Goal: Transaction & Acquisition: Purchase product/service

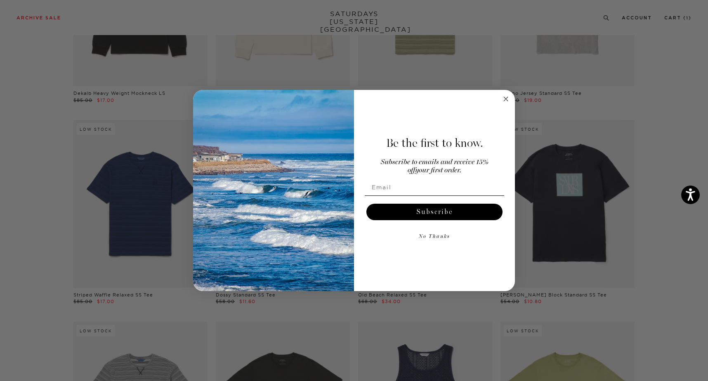
scroll to position [172, 0]
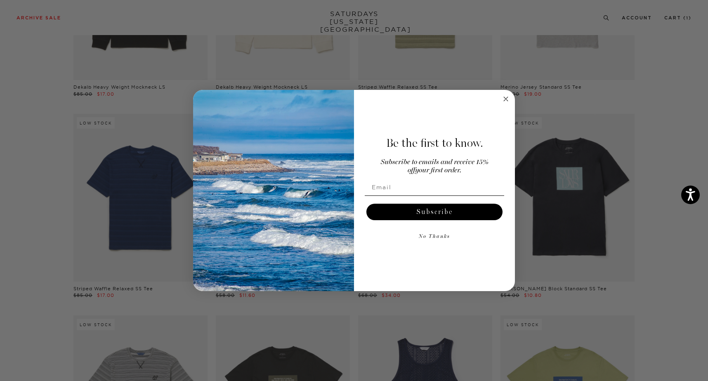
click at [501, 100] on circle "Close dialog" at bounding box center [505, 98] width 9 height 9
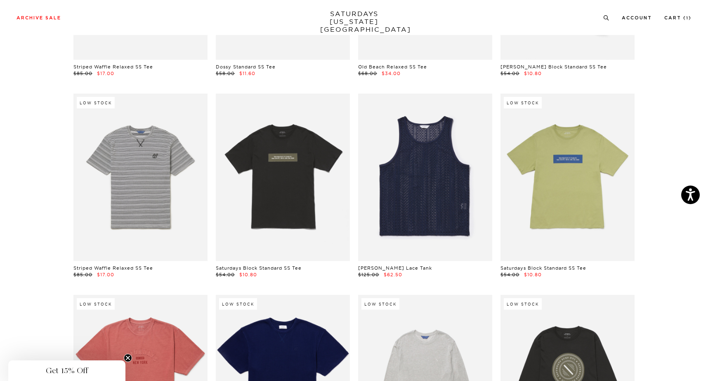
scroll to position [396, 0]
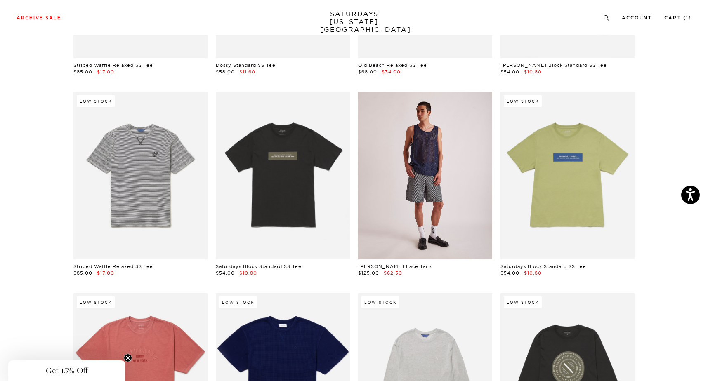
click at [443, 158] on link at bounding box center [425, 175] width 134 height 167
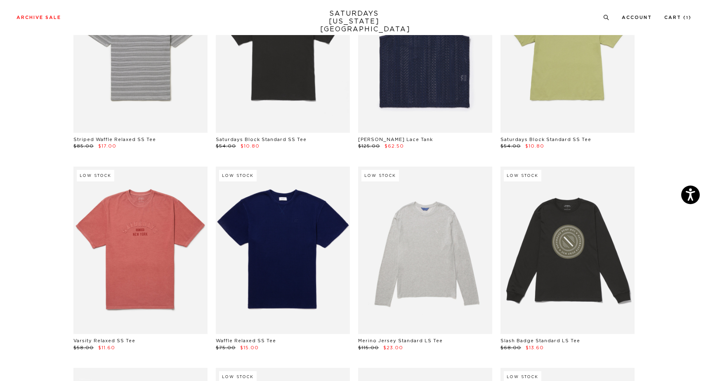
scroll to position [524, 0]
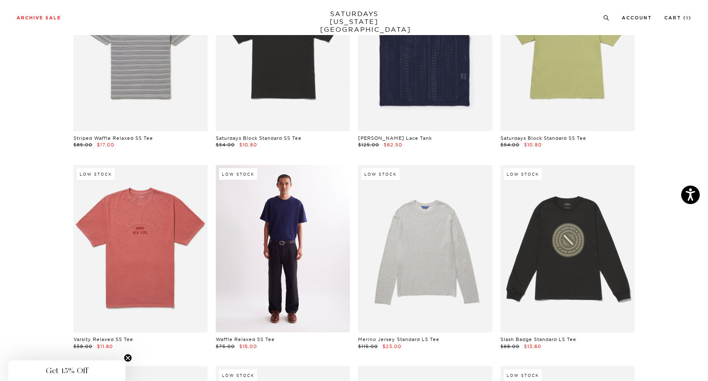
click at [270, 254] on link at bounding box center [283, 248] width 134 height 167
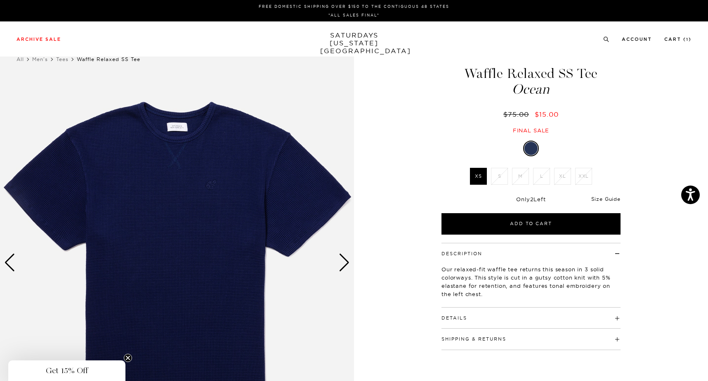
click at [614, 199] on link "Size Guide" at bounding box center [605, 199] width 29 height 6
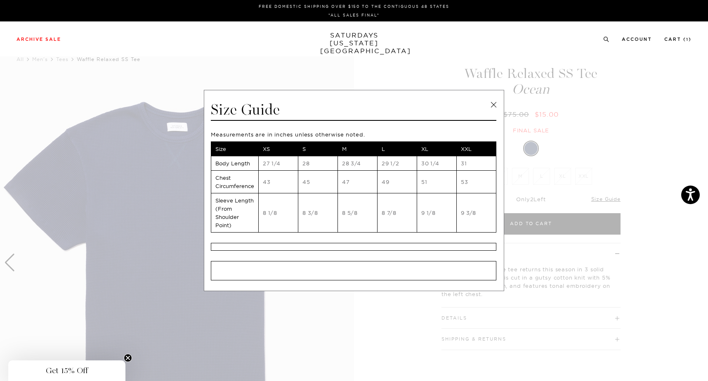
click at [491, 103] on link at bounding box center [493, 105] width 12 height 12
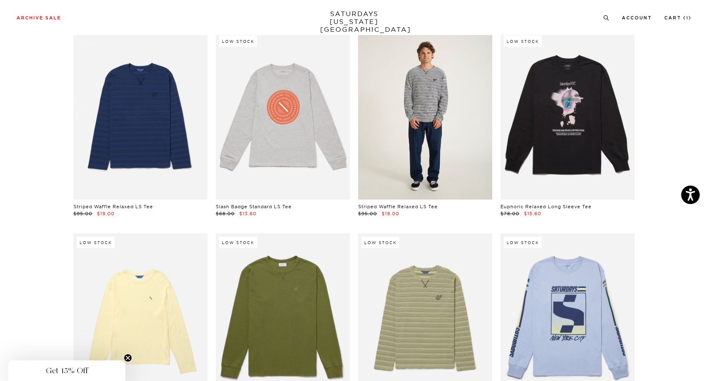
scroll to position [856, 0]
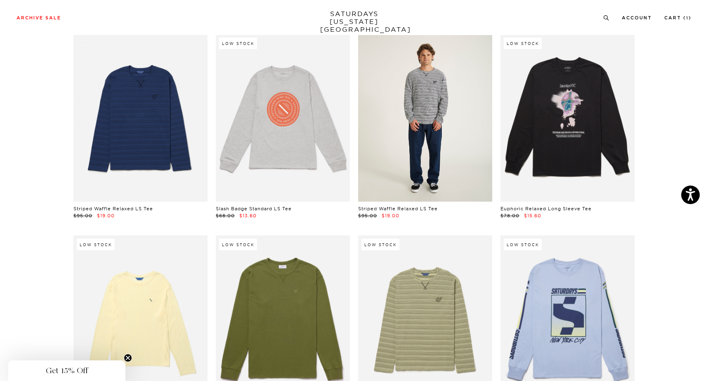
click at [440, 99] on link at bounding box center [425, 117] width 134 height 167
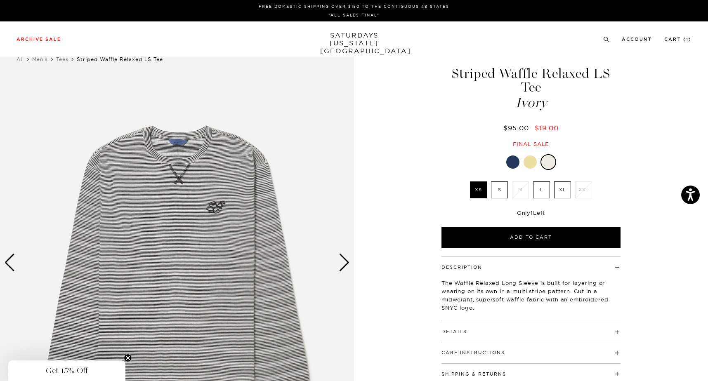
click at [490, 182] on li "S" at bounding box center [499, 190] width 21 height 17
click at [501, 182] on label "S" at bounding box center [499, 190] width 17 height 17
click at [0, 0] on input "S" at bounding box center [0, 0] width 0 height 0
